Goal: Check status: Check status

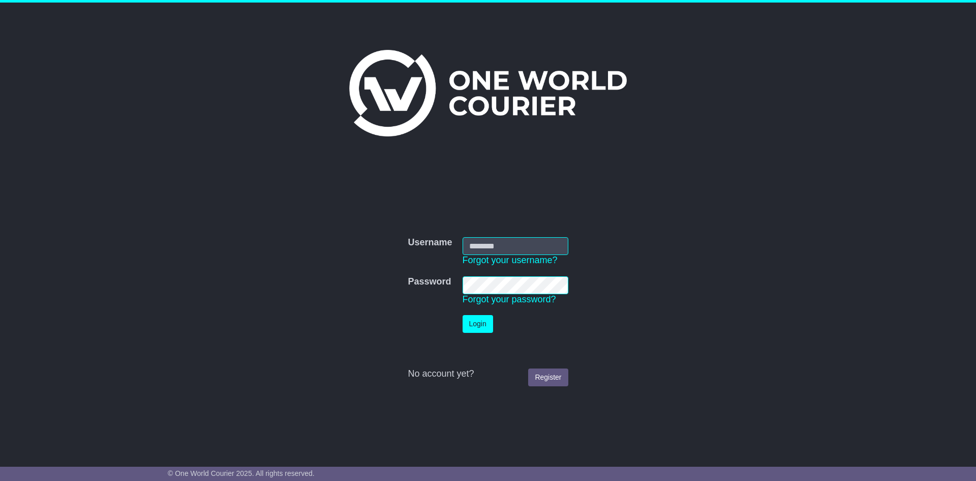
type input "**********"
click at [480, 321] on button "Login" at bounding box center [478, 324] width 31 height 18
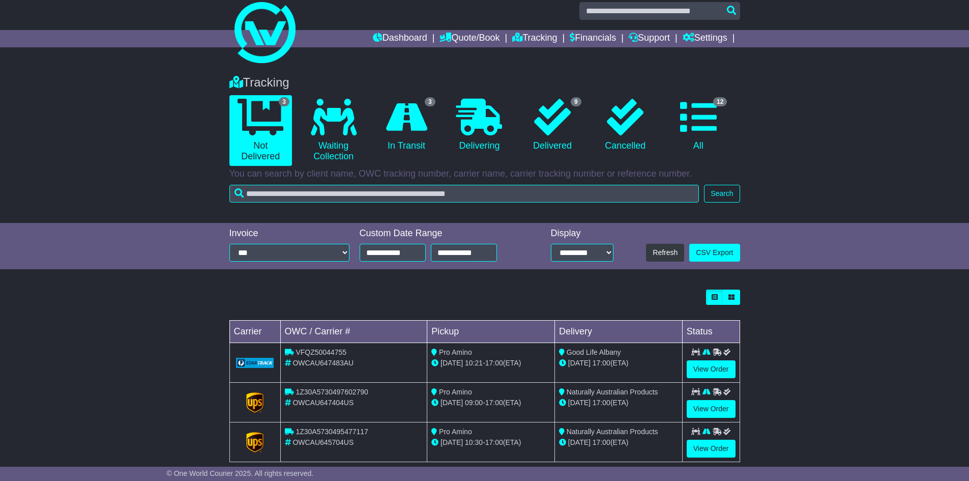
scroll to position [28, 0]
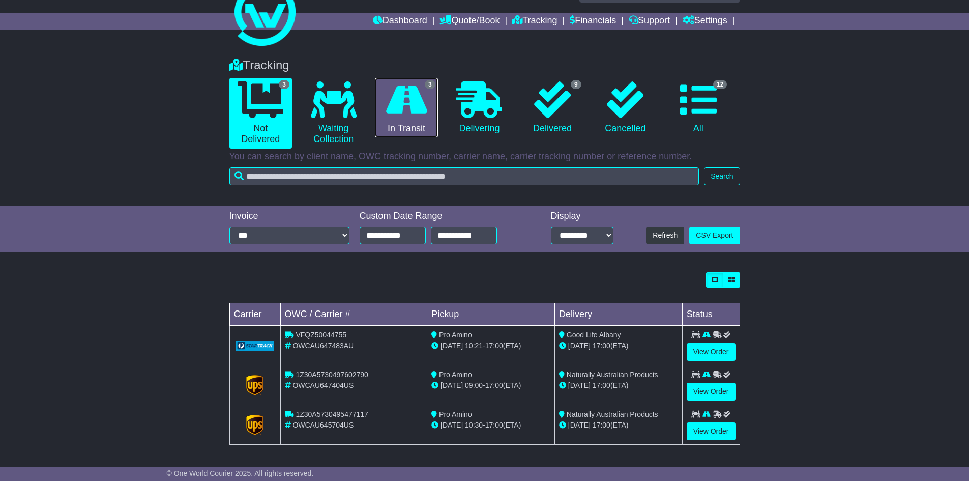
click at [409, 103] on icon at bounding box center [406, 99] width 41 height 37
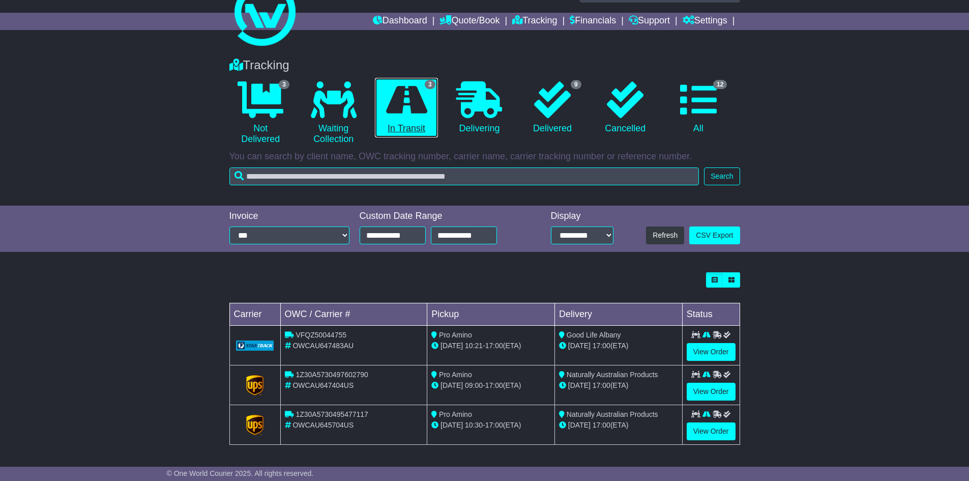
scroll to position [0, 0]
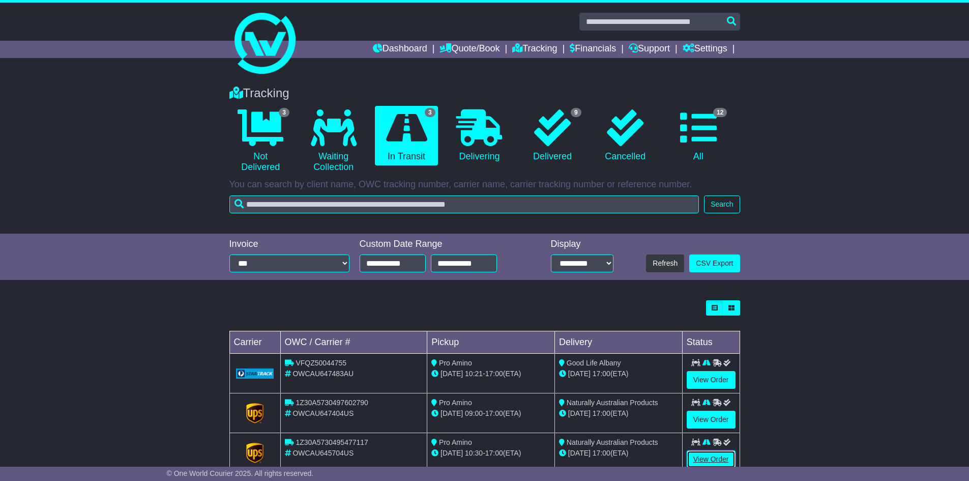
click at [714, 456] on link "View Order" at bounding box center [711, 459] width 49 height 18
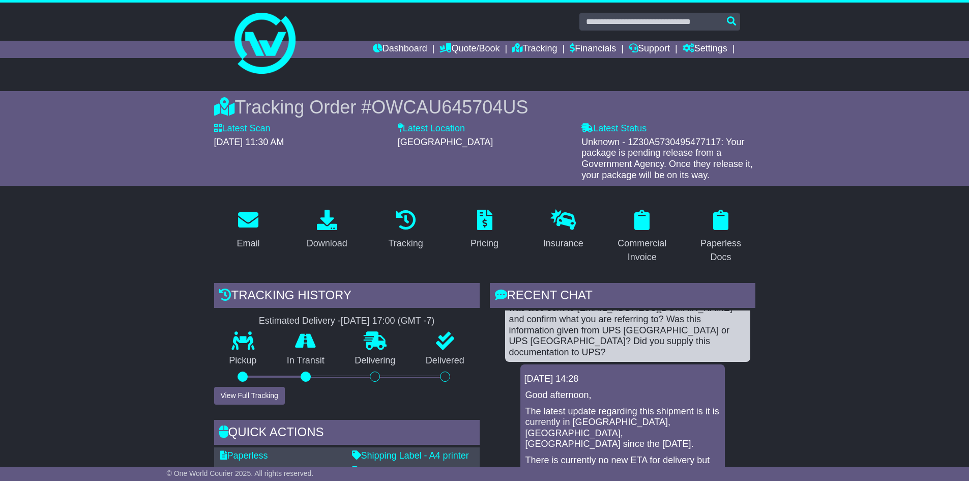
scroll to position [407, 0]
